Goal: Information Seeking & Learning: Learn about a topic

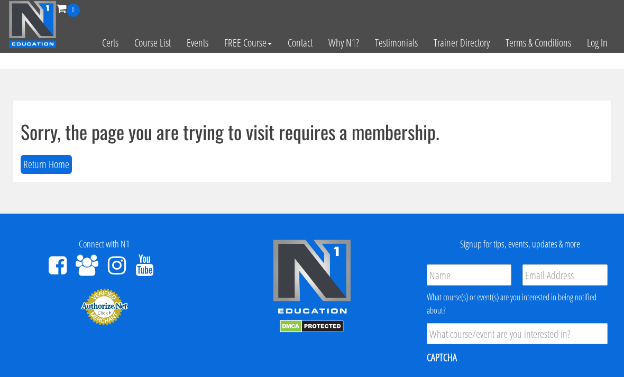
click at [602, 50] on link "Log In" at bounding box center [597, 43] width 36 height 52
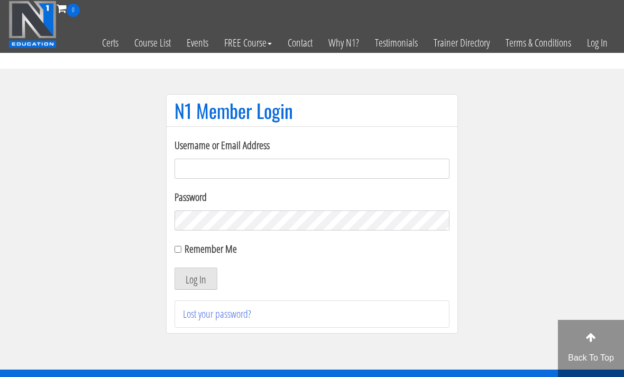
scroll to position [74, 0]
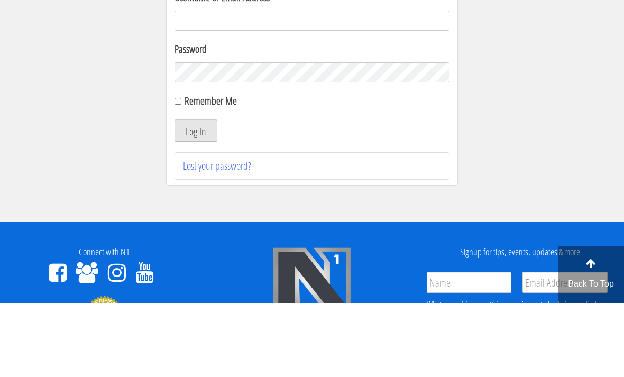
type input "[EMAIL_ADDRESS][DOMAIN_NAME]"
click at [196, 205] on button "Log In" at bounding box center [195, 204] width 43 height 22
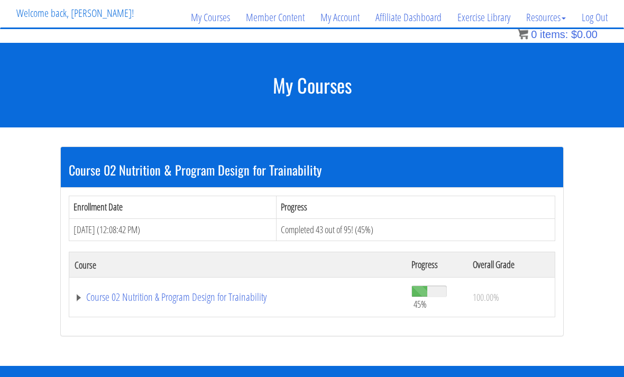
click at [103, 302] on link "Course 02 Nutrition & Program Design for Trainability" at bounding box center [238, 297] width 326 height 11
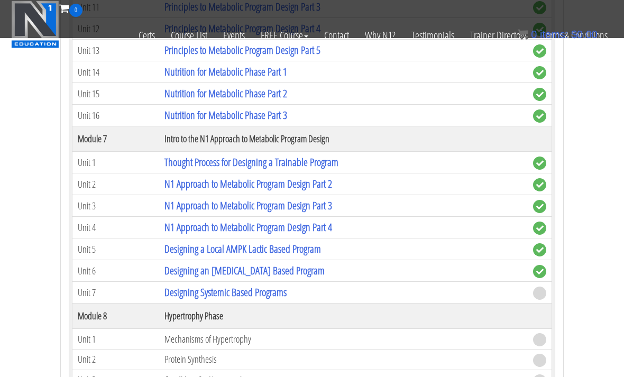
scroll to position [1163, 0]
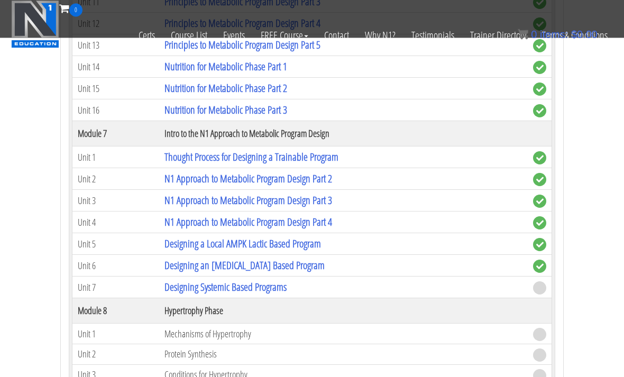
click at [185, 287] on link "Designing Systemic Based Programs" at bounding box center [225, 287] width 122 height 14
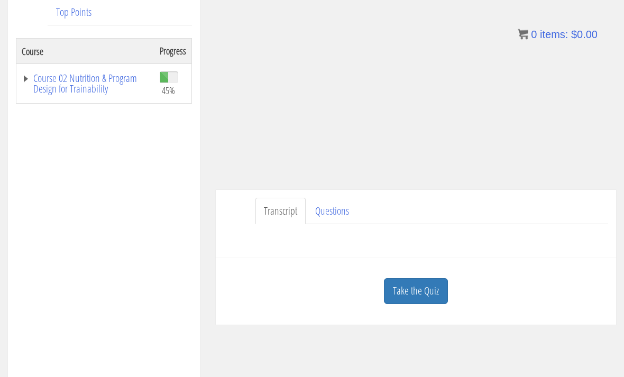
scroll to position [174, 0]
click at [401, 292] on link "Take the Quiz" at bounding box center [416, 291] width 64 height 26
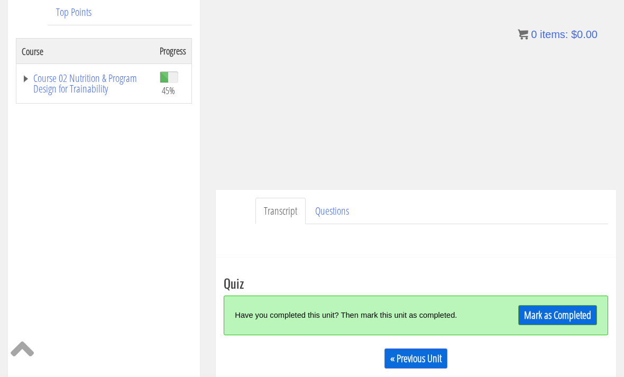
click at [568, 317] on link "Mark as Completed" at bounding box center [557, 315] width 79 height 20
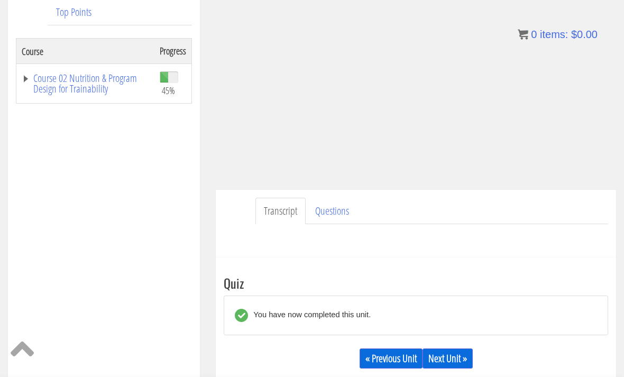
click at [460, 354] on link "Next Unit »" at bounding box center [447, 358] width 50 height 20
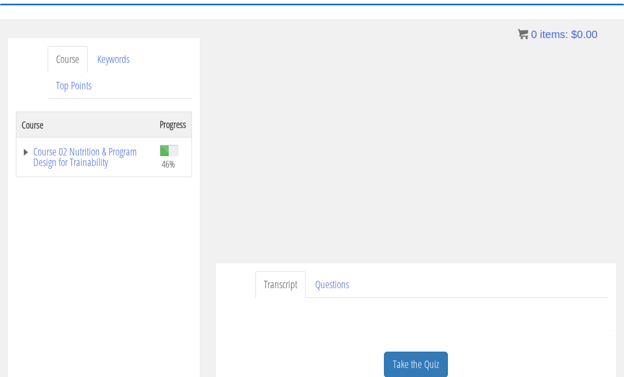
scroll to position [100, 0]
click at [427, 365] on link "Take the Quiz" at bounding box center [416, 364] width 64 height 26
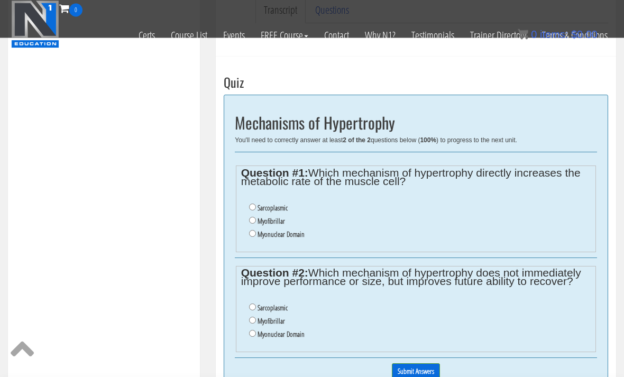
scroll to position [308, 0]
click at [283, 209] on label "Sarcoplasmic" at bounding box center [272, 207] width 30 height 8
click at [256, 209] on input "Sarcoplasmic" at bounding box center [252, 206] width 7 height 7
radio input "true"
click at [291, 338] on label "Myonuclear Domain" at bounding box center [280, 334] width 47 height 8
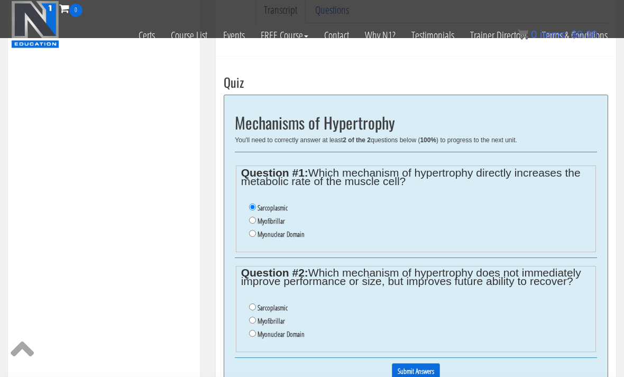
click at [256, 337] on input "Myonuclear Domain" at bounding box center [252, 333] width 7 height 7
radio input "true"
click at [250, 218] on input "Myofibrillar" at bounding box center [252, 220] width 7 height 7
radio input "true"
click at [406, 376] on input "Submit Answers" at bounding box center [416, 371] width 48 height 16
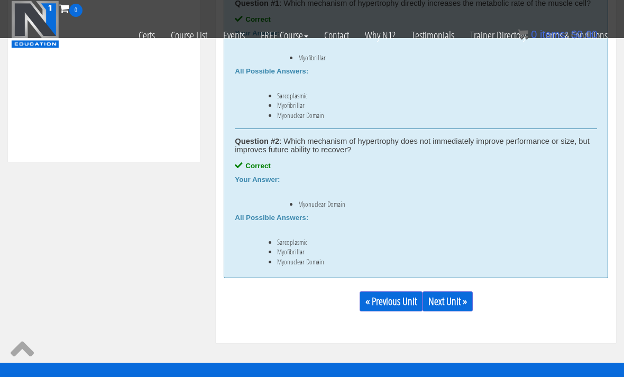
scroll to position [533, 0]
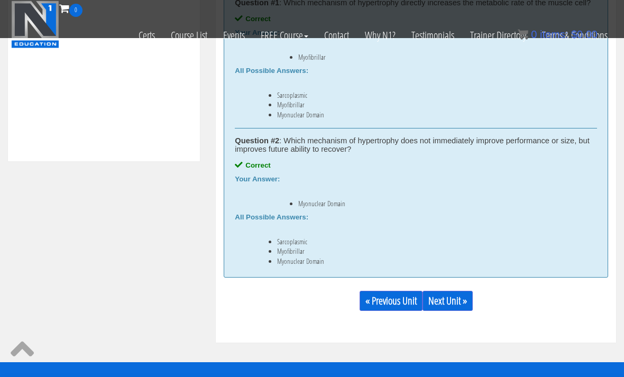
click at [454, 304] on link "Next Unit »" at bounding box center [447, 301] width 50 height 20
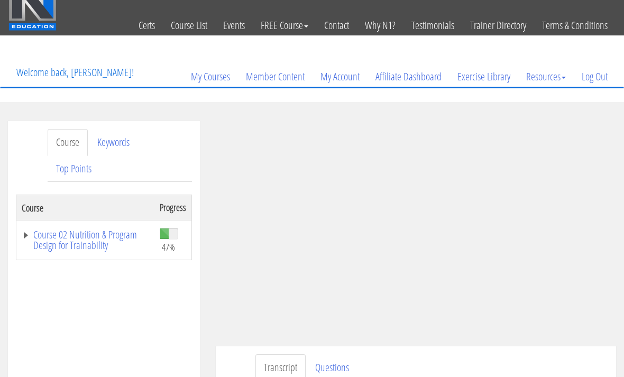
scroll to position [17, 0]
